Goal: Navigation & Orientation: Find specific page/section

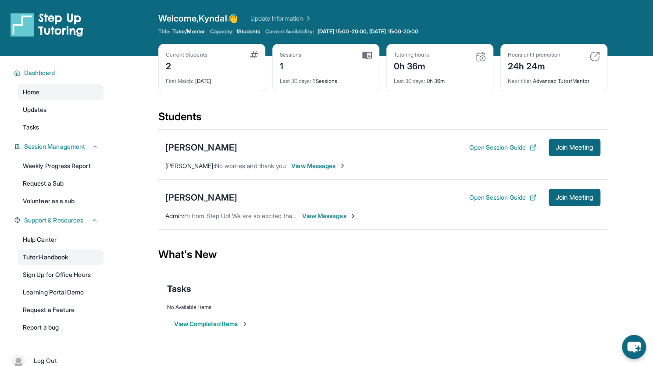
click at [53, 259] on link "Tutor Handbook" at bounding box center [61, 257] width 86 height 16
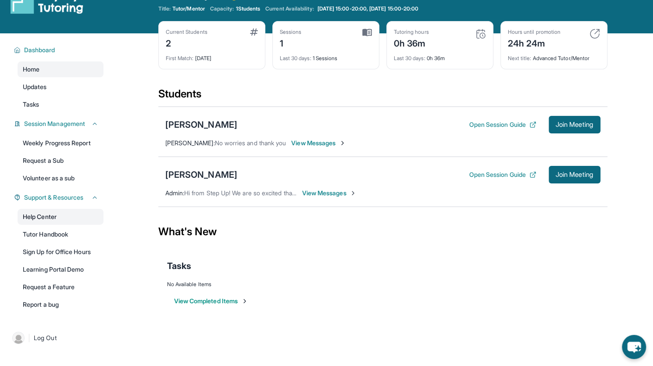
scroll to position [20, 0]
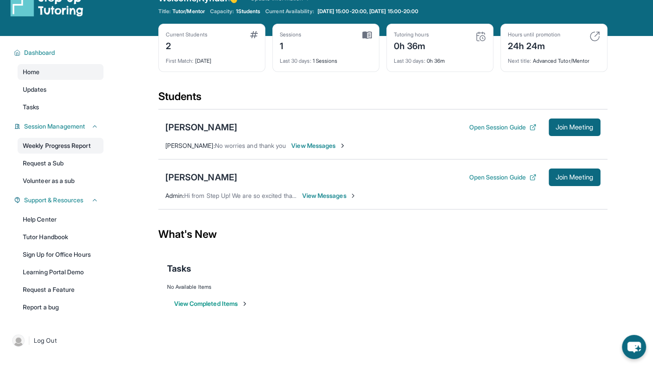
click at [92, 143] on link "Weekly Progress Report" at bounding box center [61, 146] width 86 height 16
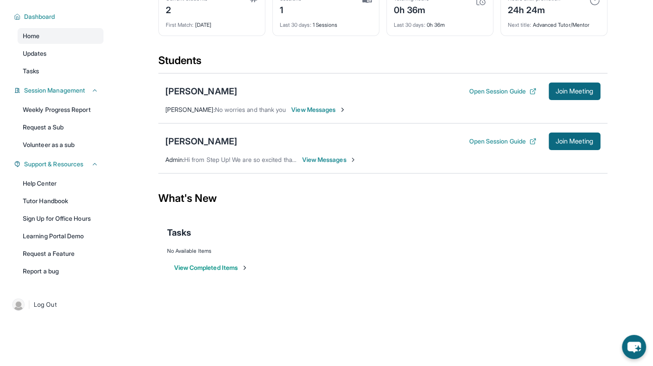
scroll to position [0, 0]
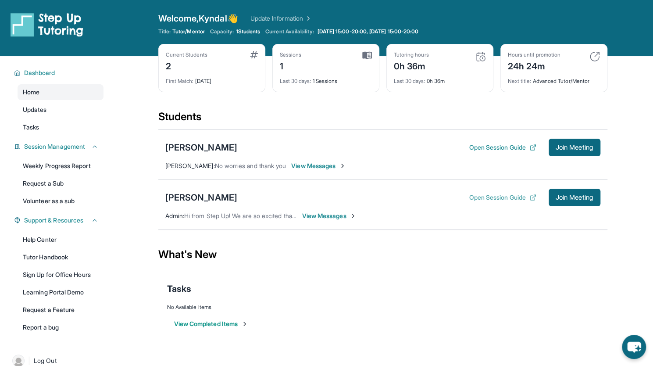
click at [520, 201] on button "Open Session Guide" at bounding box center [502, 197] width 67 height 9
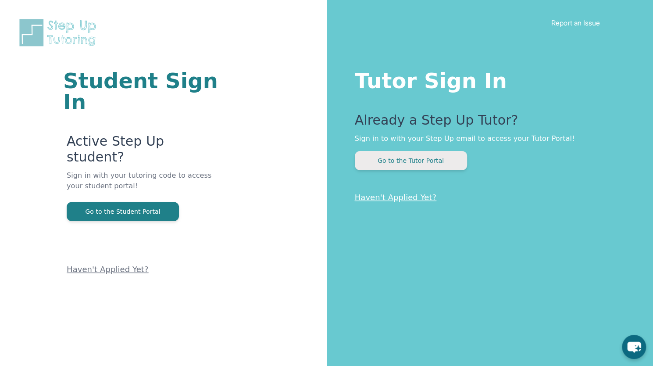
click at [377, 163] on button "Go to the Tutor Portal" at bounding box center [411, 160] width 112 height 19
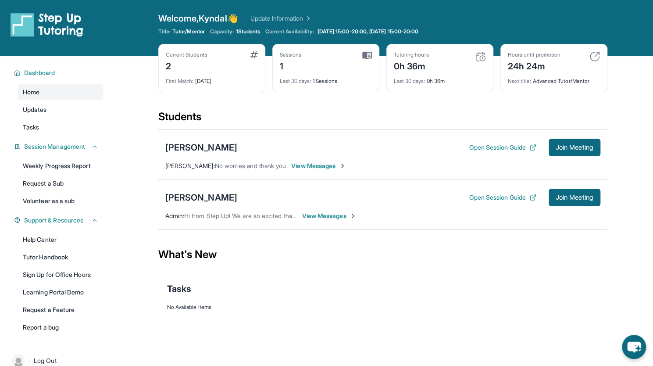
click at [377, 163] on div "Khloe Lee Open Session Guide Join Meeting Jane Lee : No worries and thank you V…" at bounding box center [382, 154] width 449 height 50
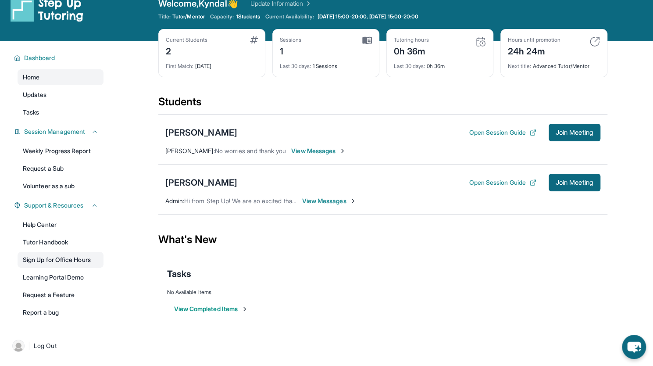
scroll to position [15, 0]
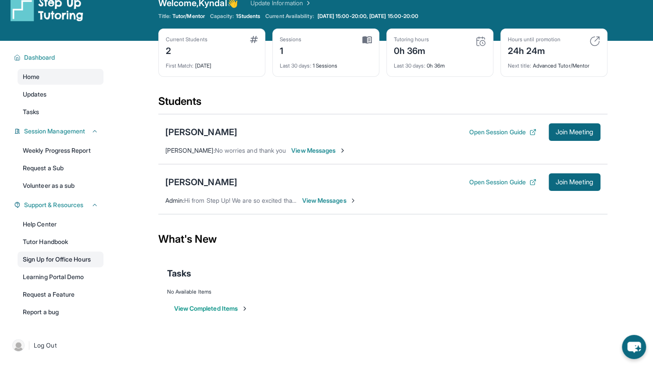
click at [90, 254] on link "Sign Up for Office Hours" at bounding box center [61, 259] width 86 height 16
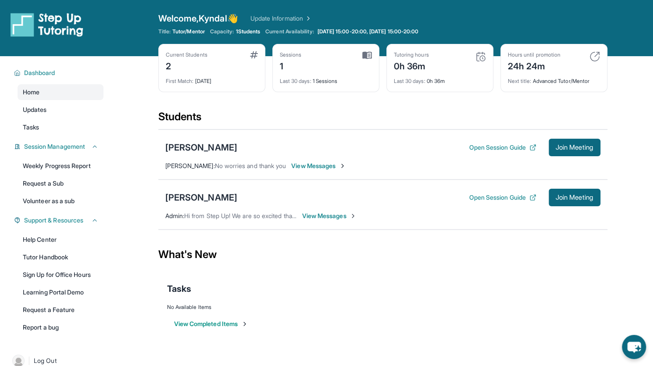
click at [484, 56] on img at bounding box center [481, 56] width 11 height 11
click at [483, 57] on img at bounding box center [481, 56] width 11 height 11
click at [480, 51] on img at bounding box center [481, 56] width 11 height 11
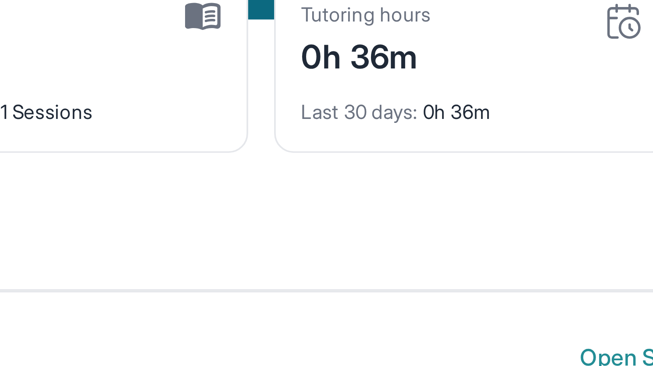
click at [415, 65] on div "0h 36m" at bounding box center [411, 65] width 35 height 14
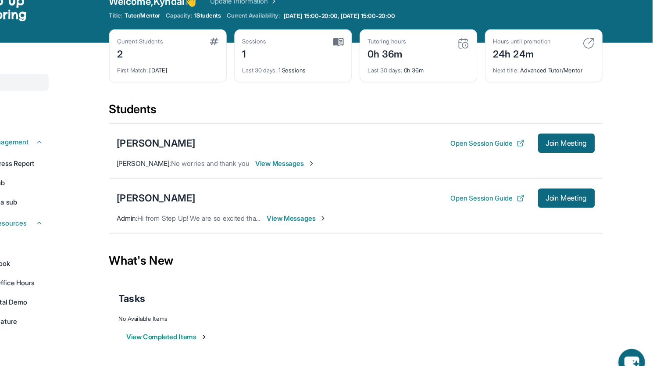
click at [404, 65] on div "0h 36m" at bounding box center [411, 65] width 35 height 14
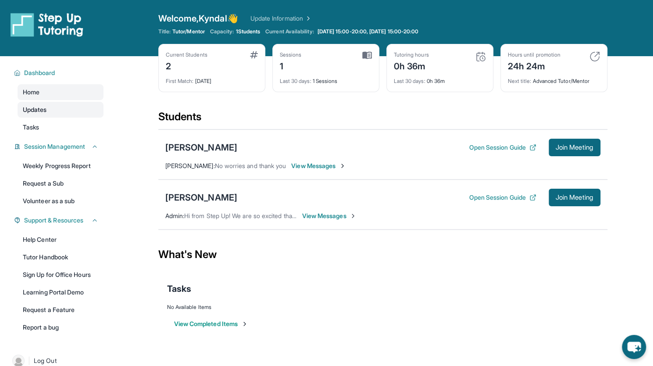
click at [32, 103] on link "Updates" at bounding box center [61, 110] width 86 height 16
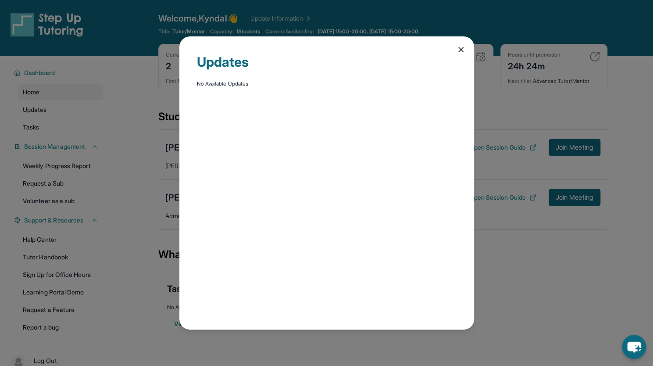
click at [39, 112] on div "Updates No Available Updates" at bounding box center [326, 183] width 653 height 366
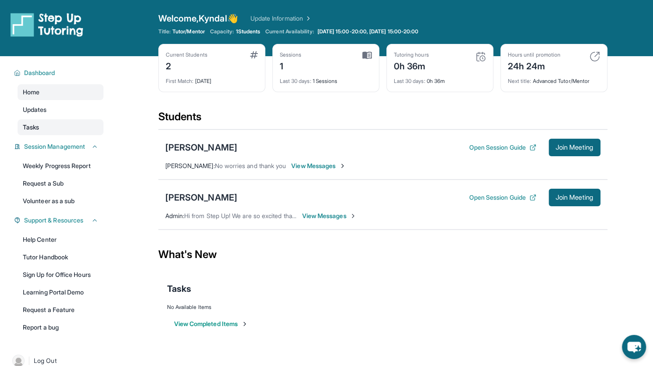
click at [47, 126] on link "Tasks" at bounding box center [61, 127] width 86 height 16
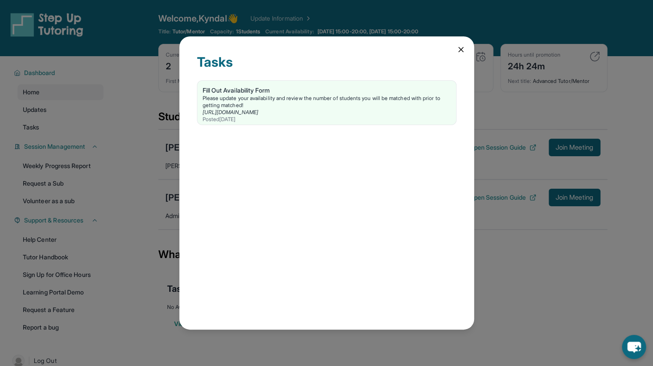
click at [144, 118] on div "Tasks Fill Out Availability Form Please update your availability and review the…" at bounding box center [326, 183] width 653 height 366
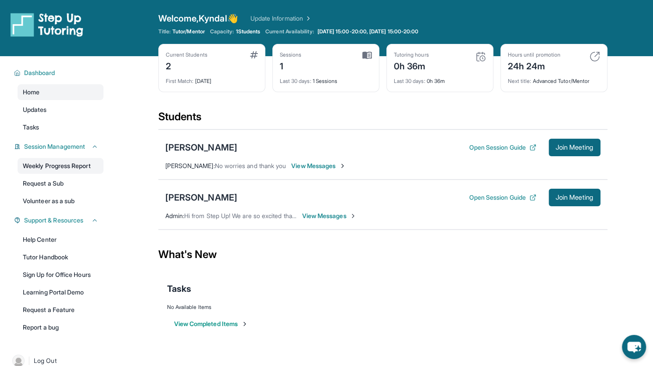
click at [87, 161] on link "Weekly Progress Report" at bounding box center [61, 166] width 86 height 16
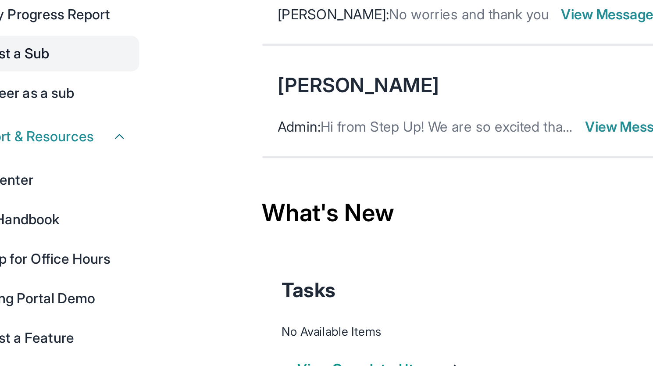
scroll to position [56, 0]
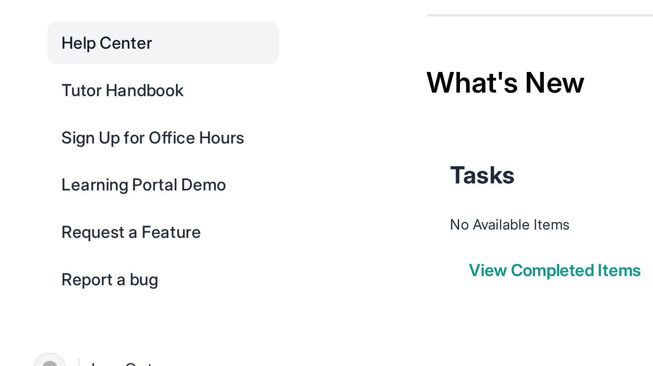
click at [52, 184] on link "Help Center" at bounding box center [61, 184] width 86 height 16
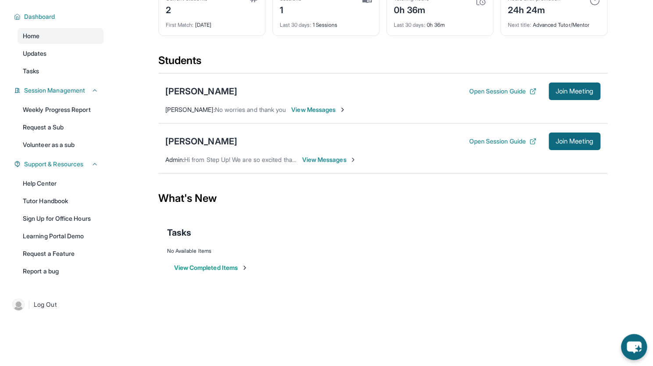
click at [635, 344] on icon "chat-button" at bounding box center [634, 347] width 14 height 12
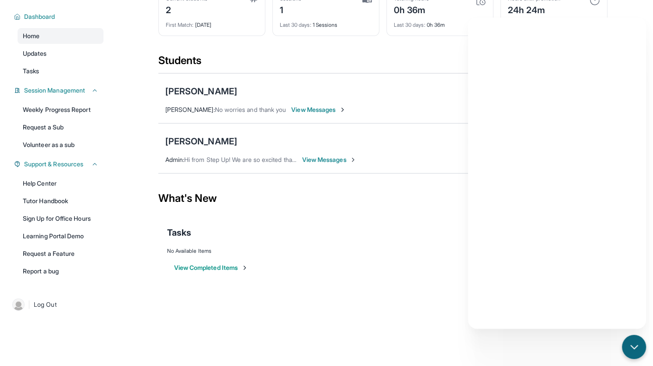
scroll to position [0, 0]
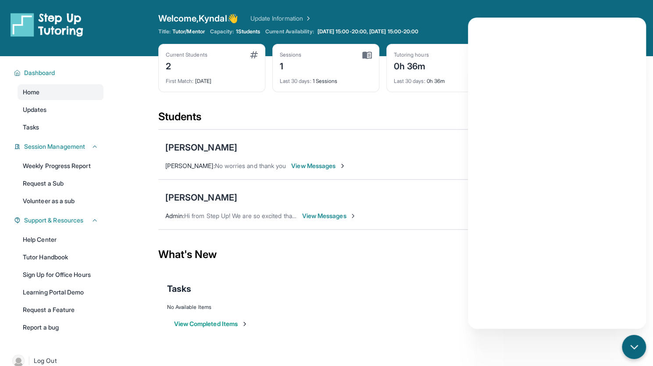
click at [368, 220] on div "Rosebella Manjarrez Open Session Guide Join Meeting Admin : Hi from Step Up! We…" at bounding box center [382, 204] width 449 height 50
click at [636, 344] on icon "chat-button" at bounding box center [634, 346] width 11 height 11
